Goal: Task Accomplishment & Management: Complete application form

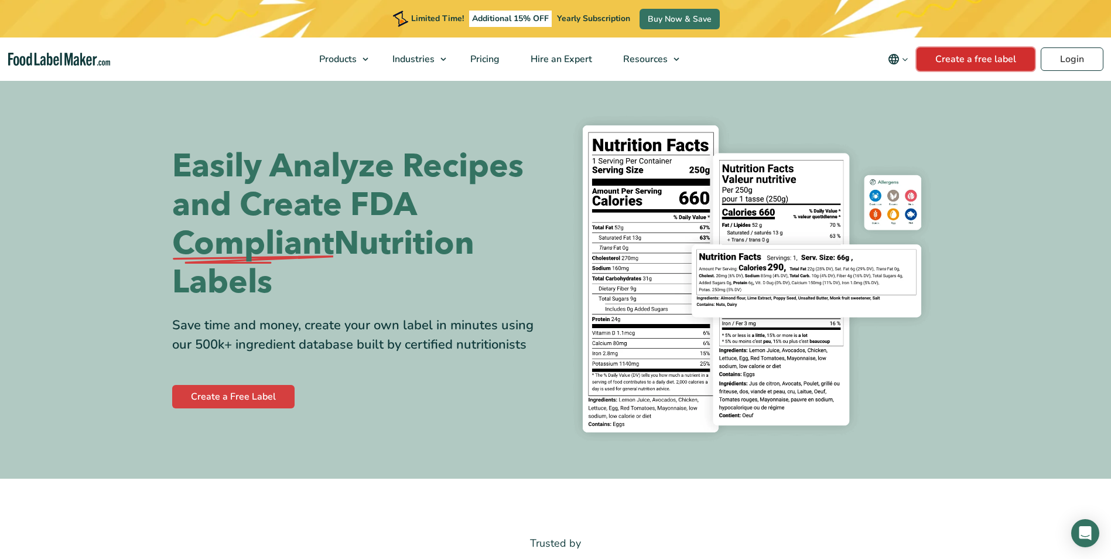
click at [968, 59] on link "Create a free label" at bounding box center [975, 58] width 118 height 23
click at [242, 395] on link "Create a Free Label" at bounding box center [233, 396] width 122 height 23
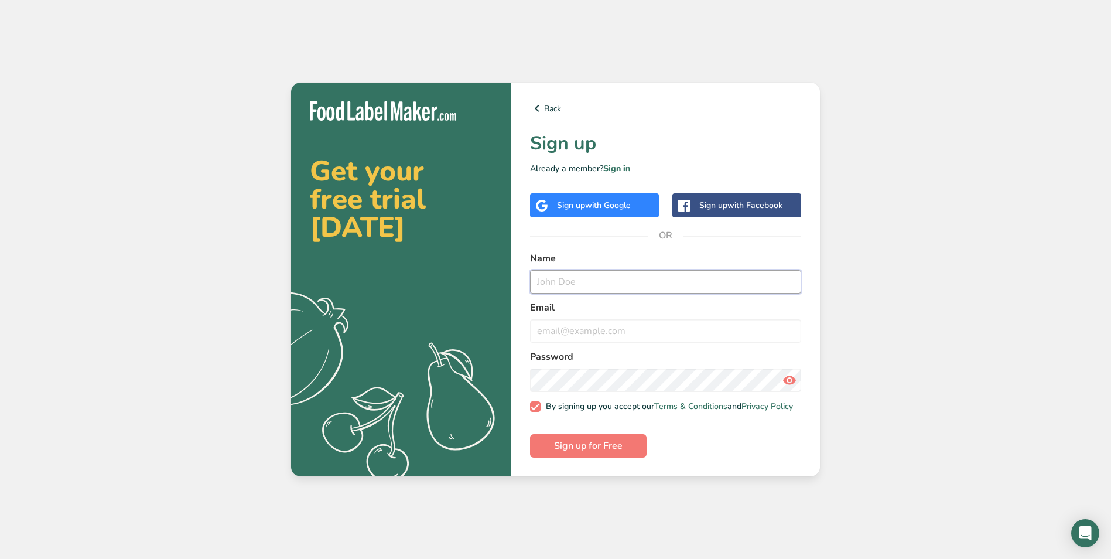
click at [557, 278] on input "text" at bounding box center [665, 281] width 271 height 23
type input "Chad Solimeno"
type input "Chad@utmin.com"
click at [583, 450] on span "Sign up for Free" at bounding box center [588, 446] width 69 height 14
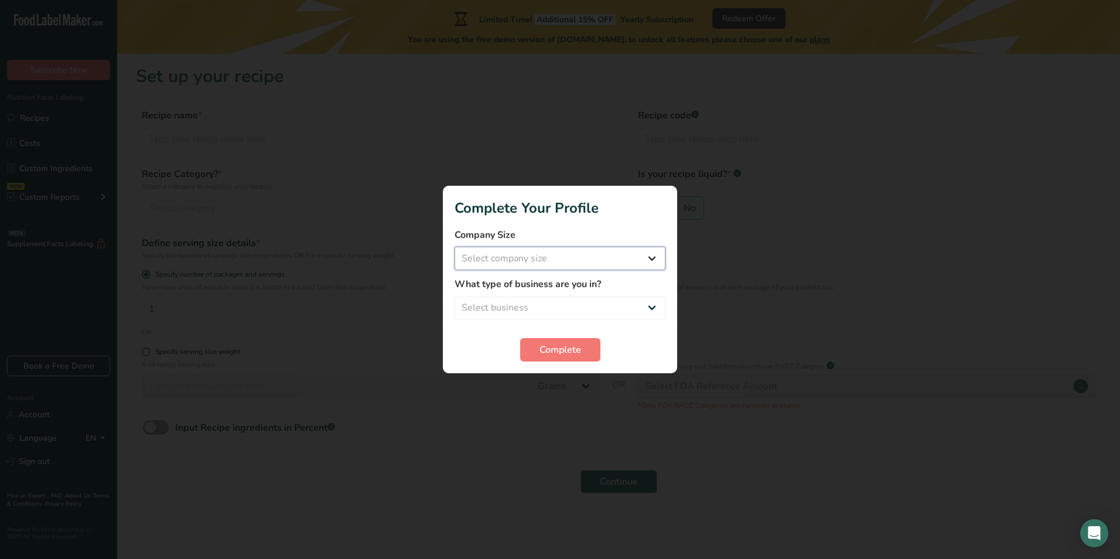
click at [647, 257] on select "Select company size Fewer than 10 Employees 10 to 50 Employees 51 to 500 Employ…" at bounding box center [559, 258] width 211 height 23
select select "2"
click at [454, 247] on select "Select company size Fewer than 10 Employees 10 to 50 Employees 51 to 500 Employ…" at bounding box center [559, 258] width 211 height 23
click at [643, 304] on select "Select business Packaged Food Manufacturer Restaurant & Cafe Bakery Meal Plans …" at bounding box center [559, 307] width 211 height 23
select select "8"
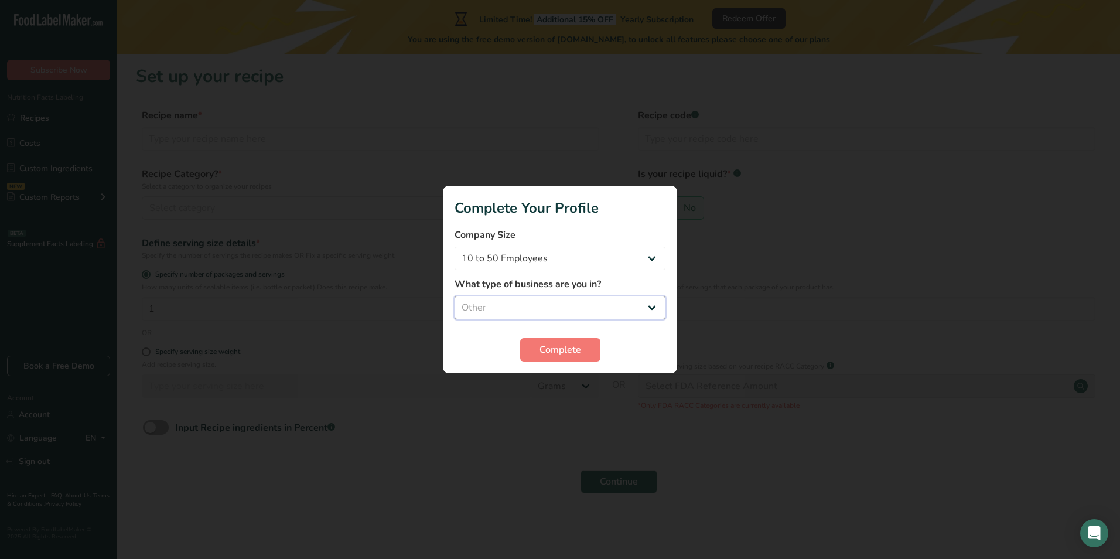
click at [454, 296] on select "Select business Packaged Food Manufacturer Restaurant & Cafe Bakery Meal Plans …" at bounding box center [559, 307] width 211 height 23
click at [569, 349] on span "Complete" at bounding box center [560, 350] width 42 height 14
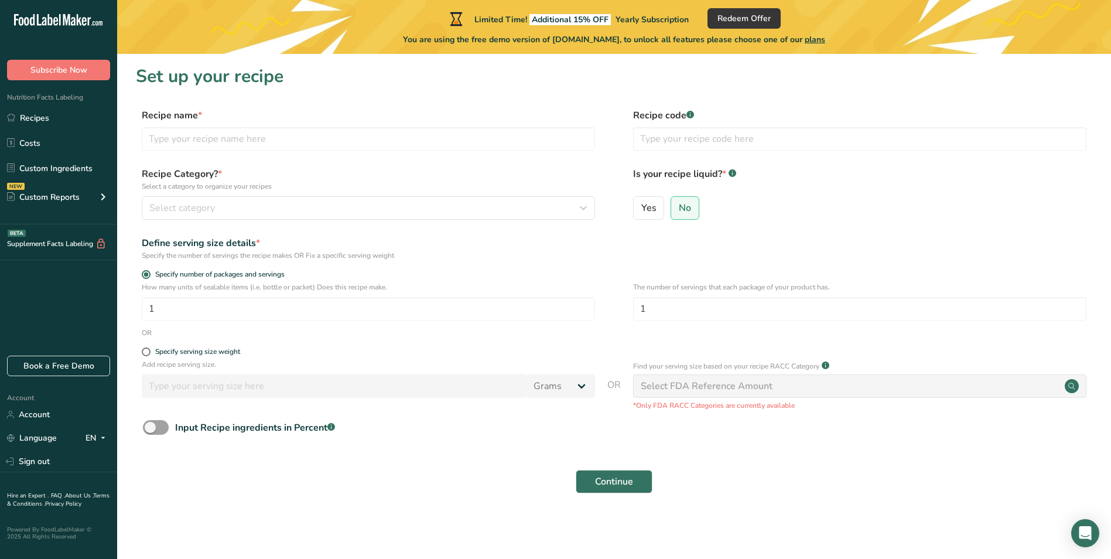
click at [844, 388] on div "Select FDA Reference Amount" at bounding box center [859, 385] width 453 height 23
click at [184, 136] on input "text" at bounding box center [368, 138] width 453 height 23
click at [47, 168] on link "Custom Ingredients" at bounding box center [58, 168] width 117 height 22
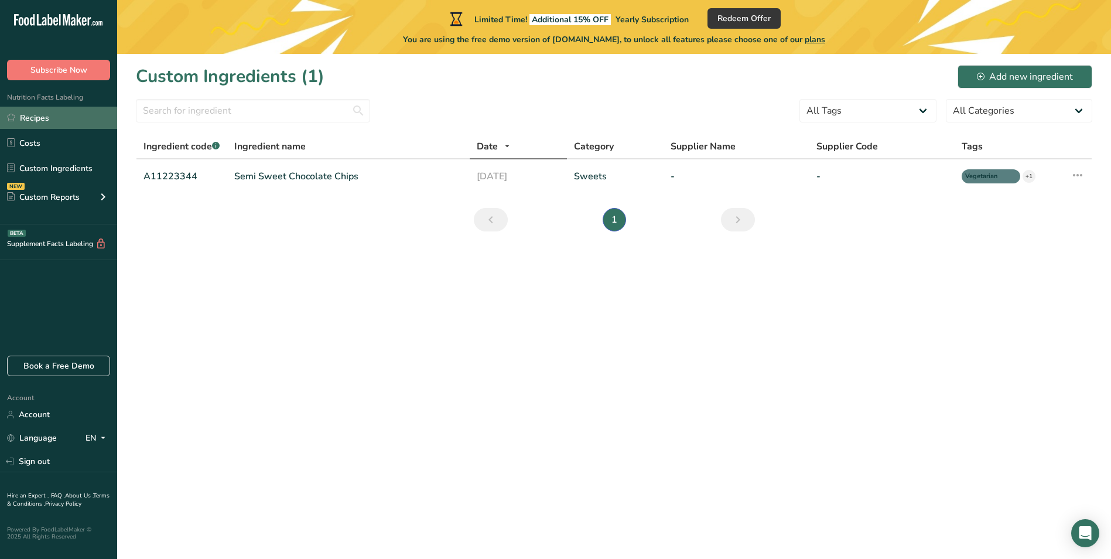
click at [37, 115] on link "Recipes" at bounding box center [58, 118] width 117 height 22
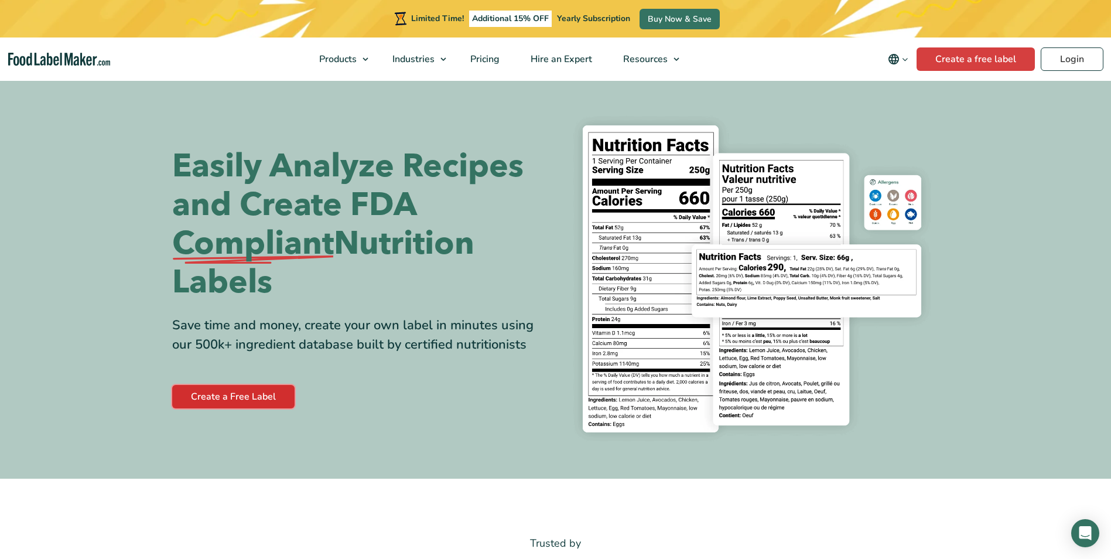
click at [242, 393] on link "Create a Free Label" at bounding box center [233, 396] width 122 height 23
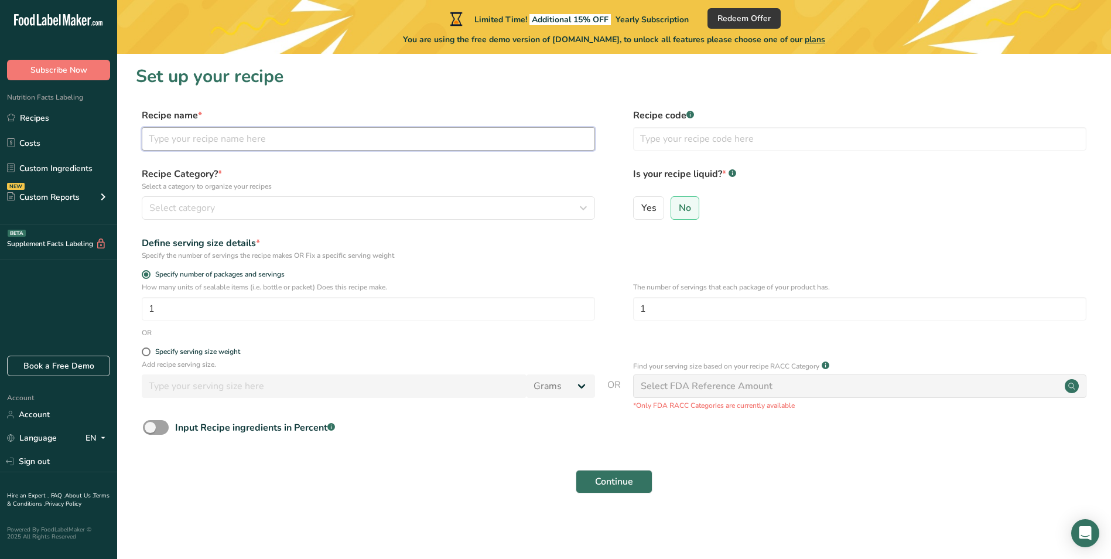
click at [177, 138] on input "text" at bounding box center [368, 138] width 453 height 23
click at [151, 424] on span at bounding box center [156, 427] width 26 height 15
click at [150, 424] on input "Input Recipe ingredients in Percent .a-a{fill:#347362;}.b-a{fill:#fff;}" at bounding box center [147, 427] width 8 height 8
checkbox input "true"
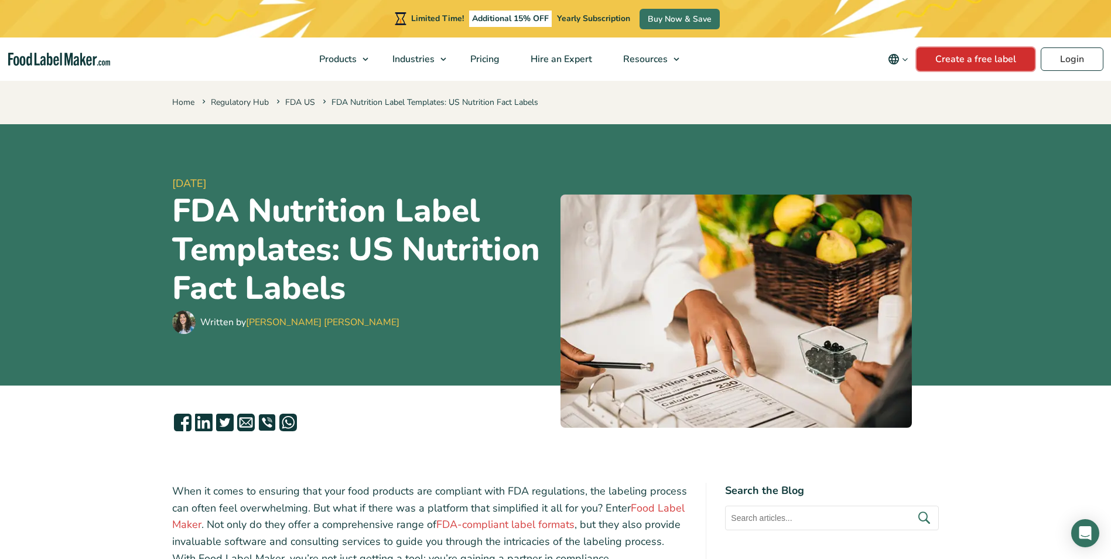
click at [972, 60] on link "Create a free label" at bounding box center [975, 58] width 118 height 23
